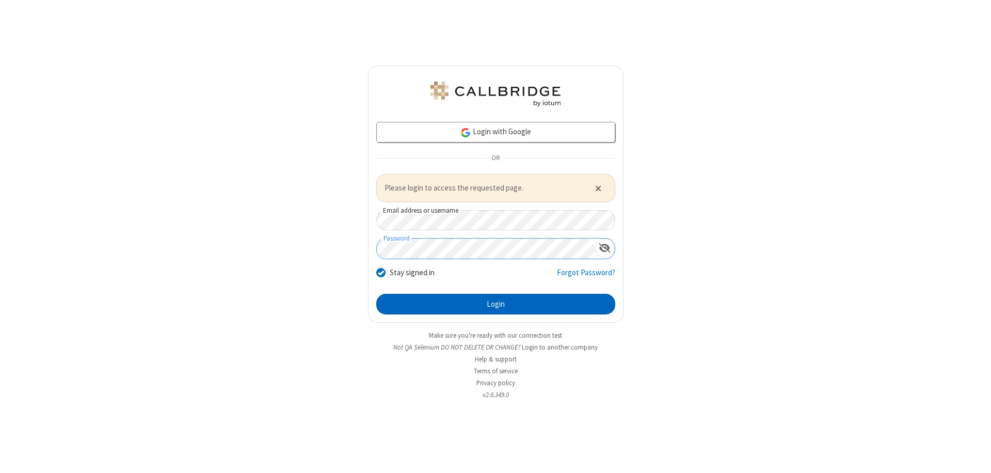
click at [496, 304] on button "Login" at bounding box center [495, 304] width 239 height 21
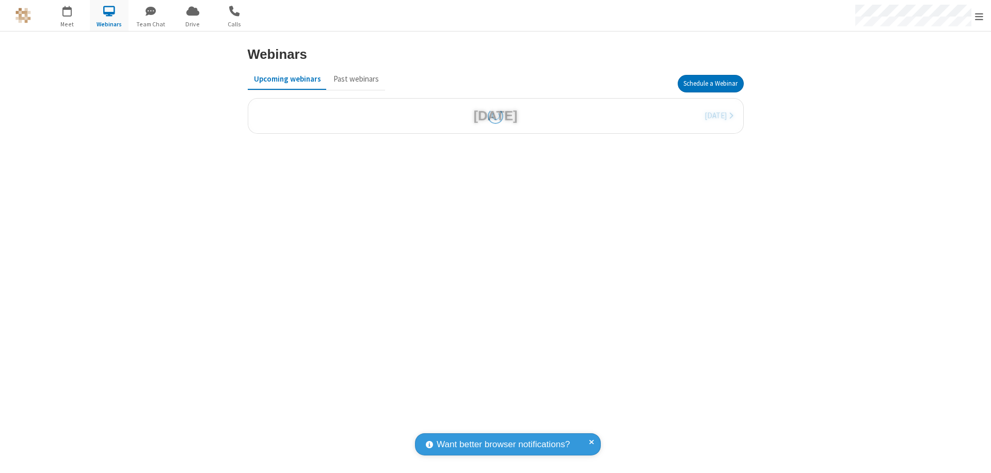
click at [710, 84] on button "Schedule a Webinar" at bounding box center [711, 84] width 66 height 18
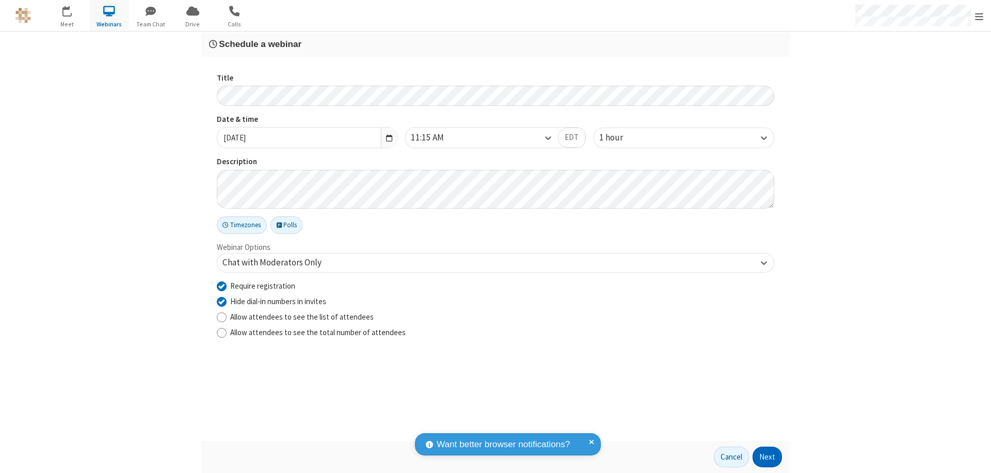
click at [768, 457] on button "Next" at bounding box center [767, 457] width 29 height 21
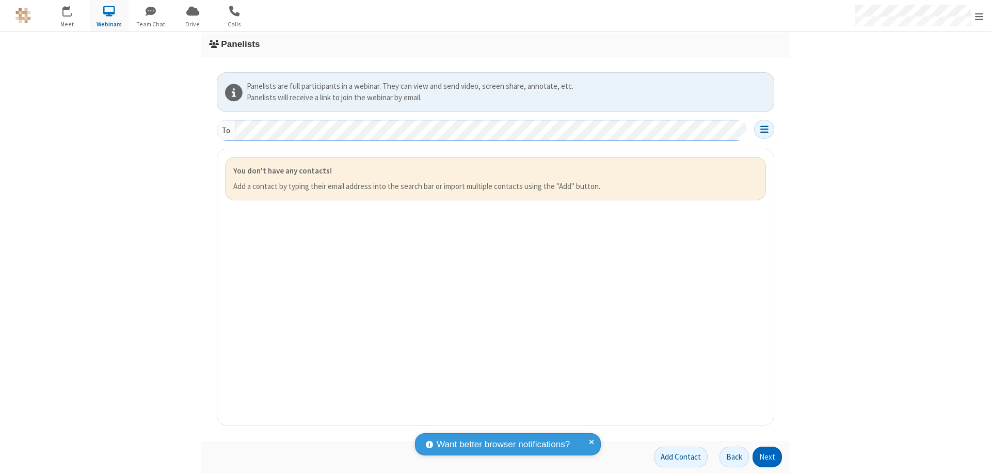
click at [768, 457] on button "Next" at bounding box center [767, 457] width 29 height 21
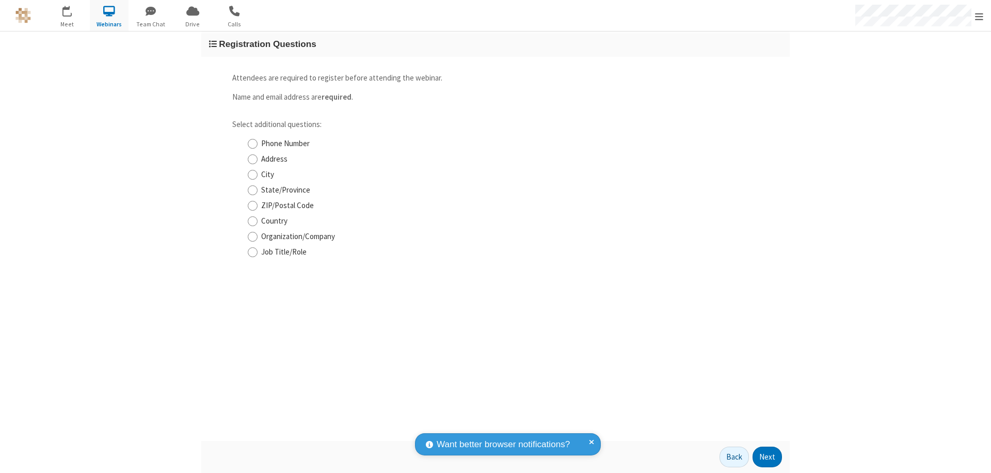
click at [252, 144] on input "Phone Number" at bounding box center [253, 143] width 10 height 11
checkbox input "true"
click at [768, 457] on button "Next" at bounding box center [767, 457] width 29 height 21
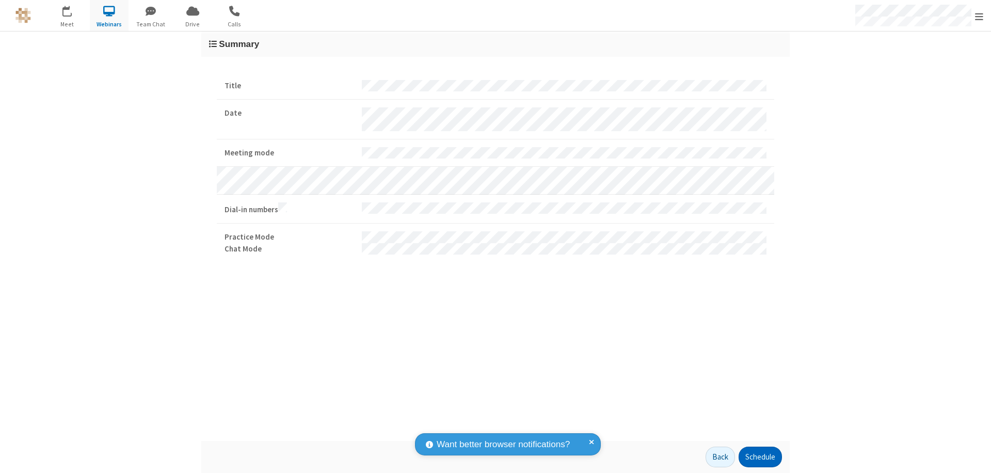
click at [760, 457] on button "Schedule" at bounding box center [760, 457] width 43 height 21
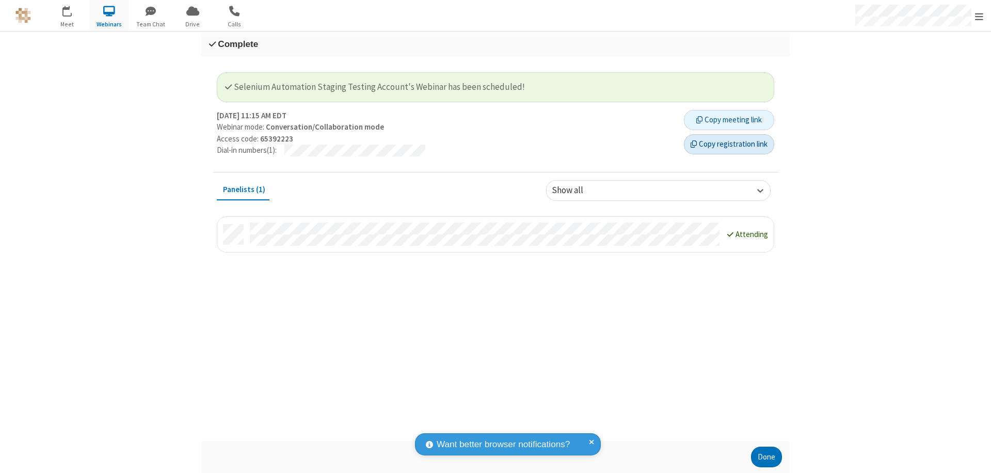
click at [729, 144] on button "Copy registration link" at bounding box center [729, 144] width 90 height 21
click at [767, 457] on button "Done" at bounding box center [766, 457] width 31 height 21
